Goal: Task Accomplishment & Management: Manage account settings

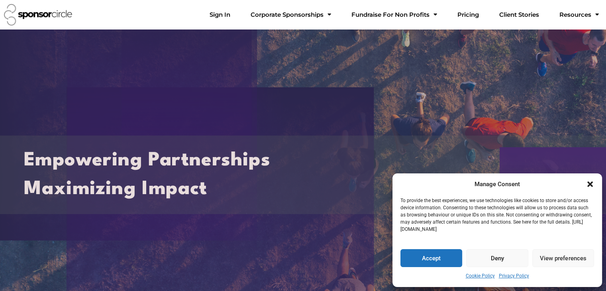
click at [430, 256] on button "Accept" at bounding box center [432, 258] width 62 height 18
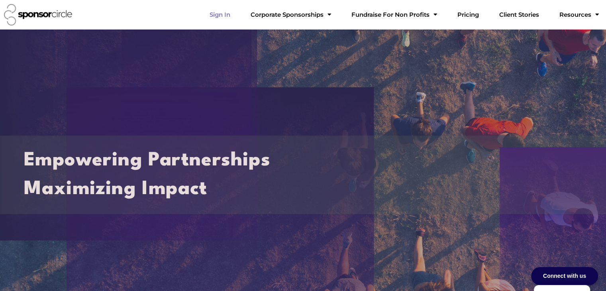
click at [237, 19] on link "Sign In" at bounding box center [219, 15] width 33 height 16
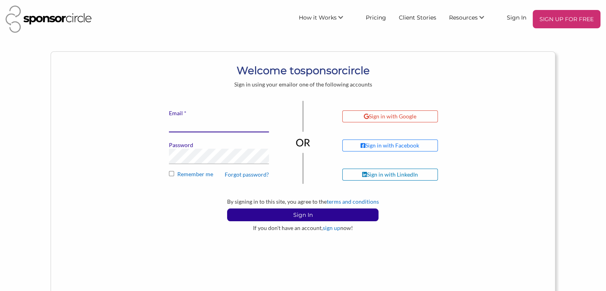
click at [217, 124] on input "* Email" at bounding box center [219, 125] width 100 height 16
type input "[EMAIL_ADDRESS][DOMAIN_NAME]"
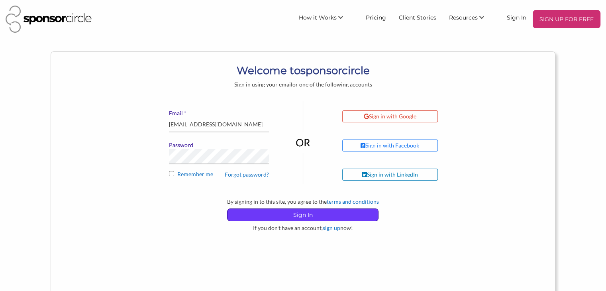
click at [310, 213] on p "Sign In" at bounding box center [303, 215] width 151 height 12
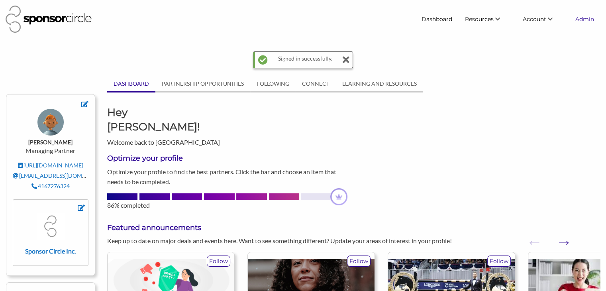
click at [587, 20] on link "Admin" at bounding box center [584, 19] width 31 height 14
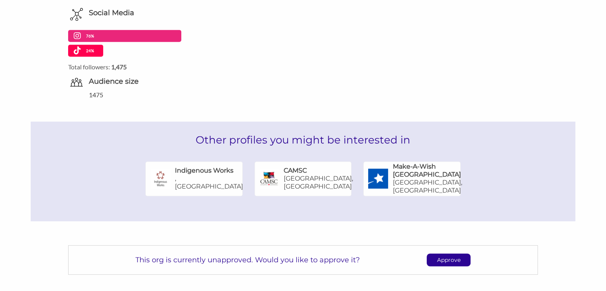
scroll to position [364, 0]
click at [443, 258] on p "Approve" at bounding box center [448, 260] width 43 height 12
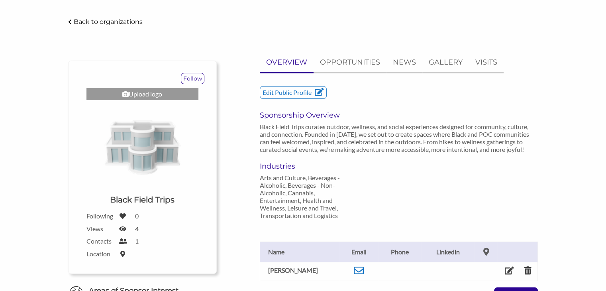
scroll to position [0, 0]
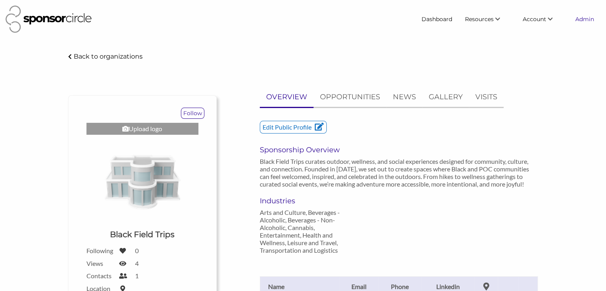
click at [585, 19] on link "Admin" at bounding box center [584, 19] width 31 height 14
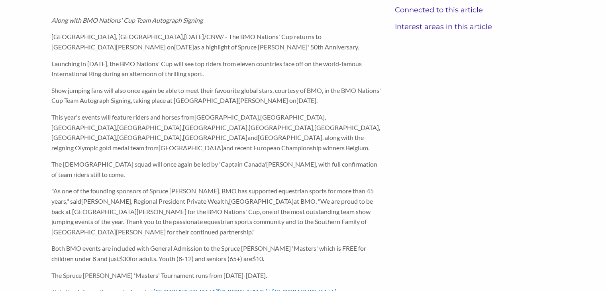
scroll to position [121, 0]
